Goal: Submit feedback/report problem

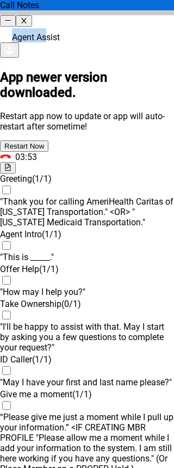
scroll to position [1551, 0]
click at [32, 15] on button "button" at bounding box center [24, 20] width 16 height 11
